Goal: Task Accomplishment & Management: Use online tool/utility

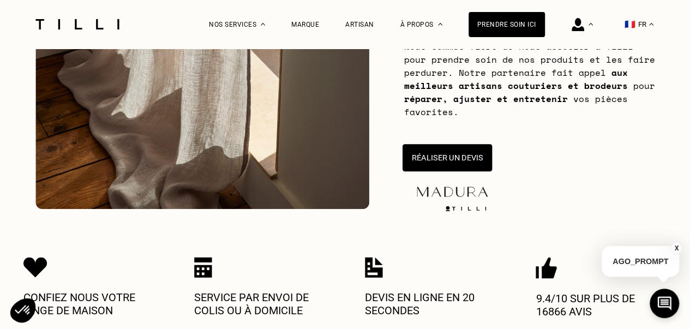
click at [456, 160] on button "Réaliser un devis" at bounding box center [446, 157] width 89 height 27
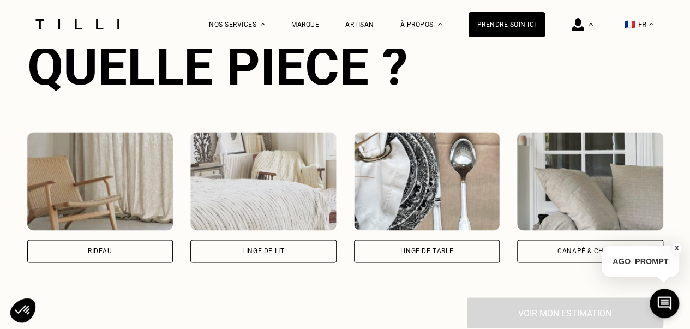
scroll to position [758, 0]
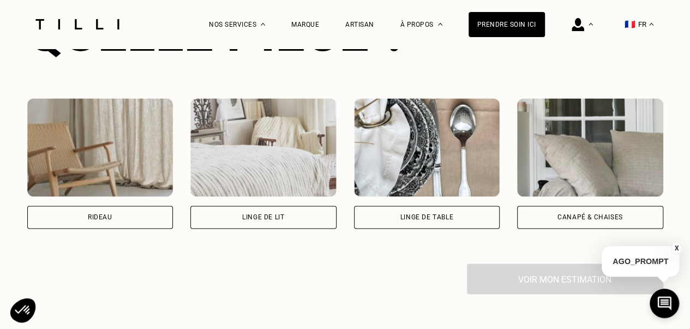
click at [142, 225] on div "Rideau" at bounding box center [100, 217] width 146 height 23
select select "FR"
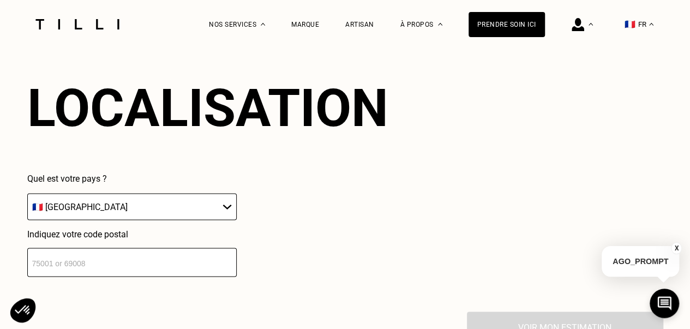
scroll to position [1012, 0]
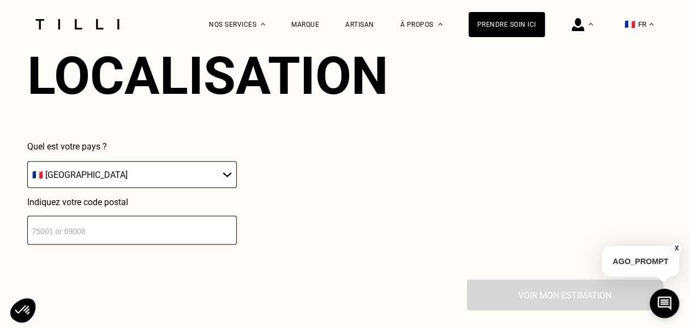
click at [121, 231] on input "number" at bounding box center [131, 229] width 209 height 29
type input "7"
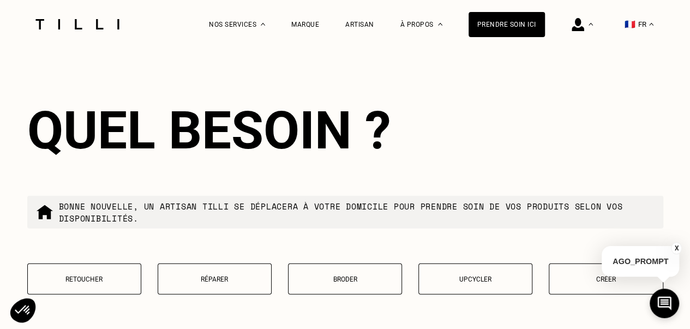
scroll to position [1229, 0]
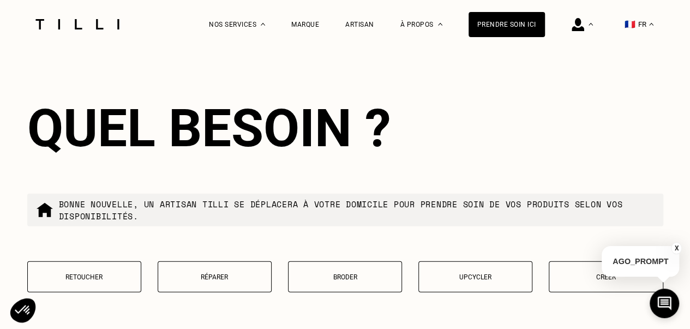
type input "92190"
click at [112, 271] on button "Retoucher" at bounding box center [84, 276] width 114 height 31
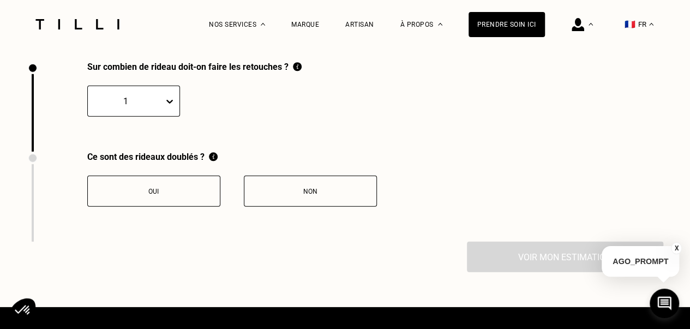
scroll to position [1508, 0]
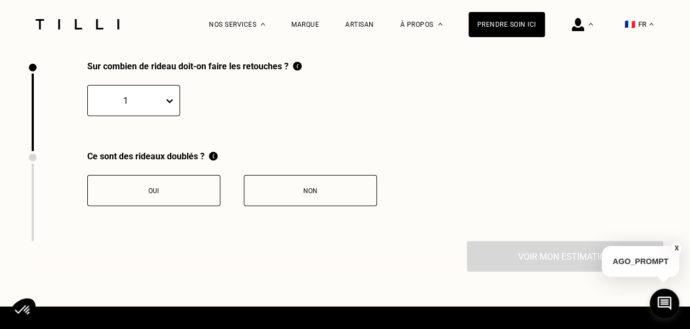
click at [147, 95] on div "1" at bounding box center [133, 100] width 93 height 31
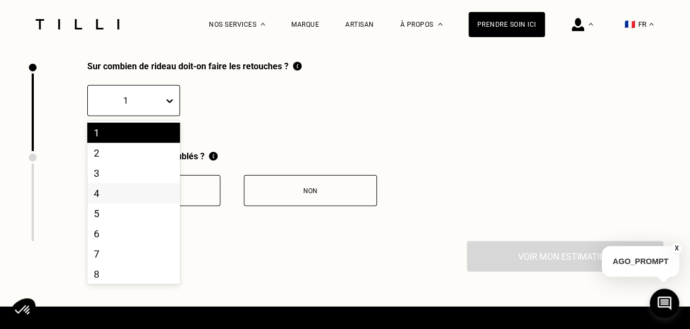
click at [94, 203] on div "4" at bounding box center [133, 193] width 93 height 20
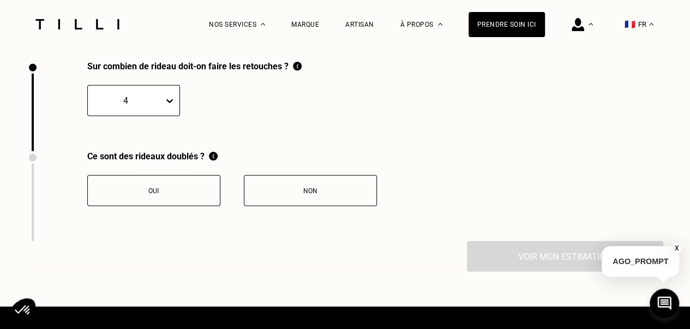
click at [204, 193] on button "Oui" at bounding box center [153, 190] width 133 height 31
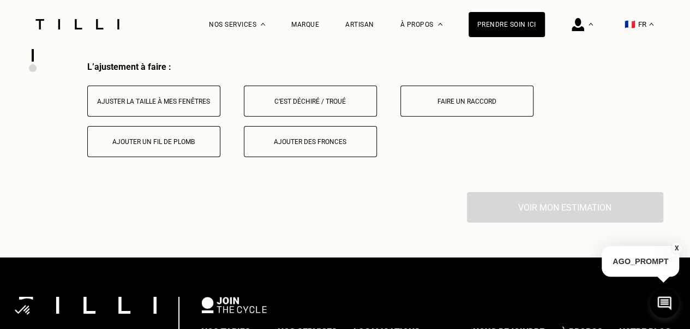
scroll to position [1689, 0]
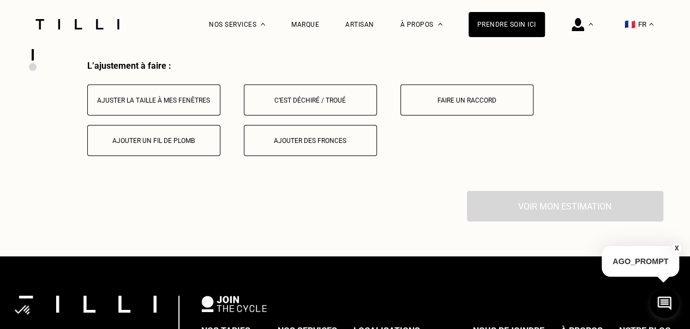
click at [194, 115] on button "Ajuster la taille à mes fenêtres" at bounding box center [153, 100] width 133 height 31
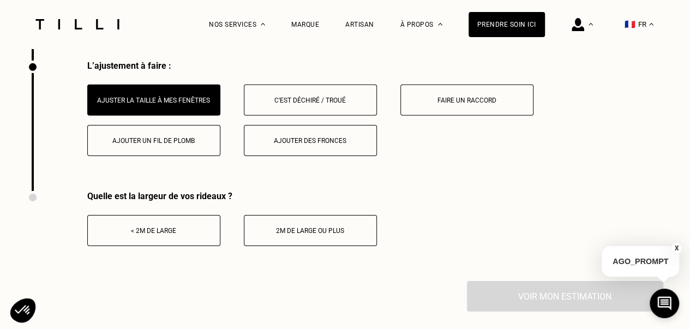
click at [153, 226] on button "< 2m de large" at bounding box center [153, 230] width 133 height 31
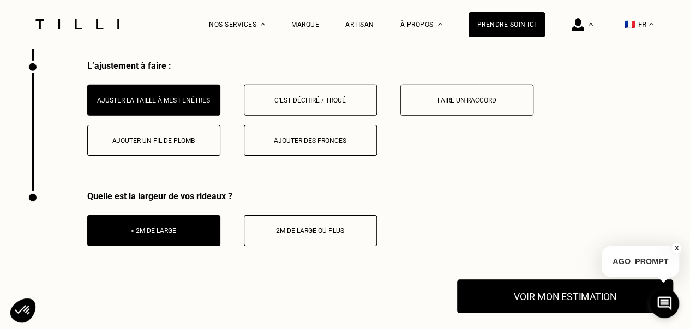
click at [515, 296] on button "Voir mon estimation" at bounding box center [565, 296] width 216 height 34
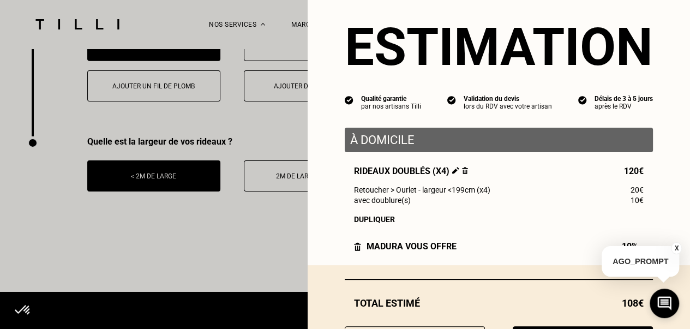
scroll to position [20, 0]
